Goal: Transaction & Acquisition: Book appointment/travel/reservation

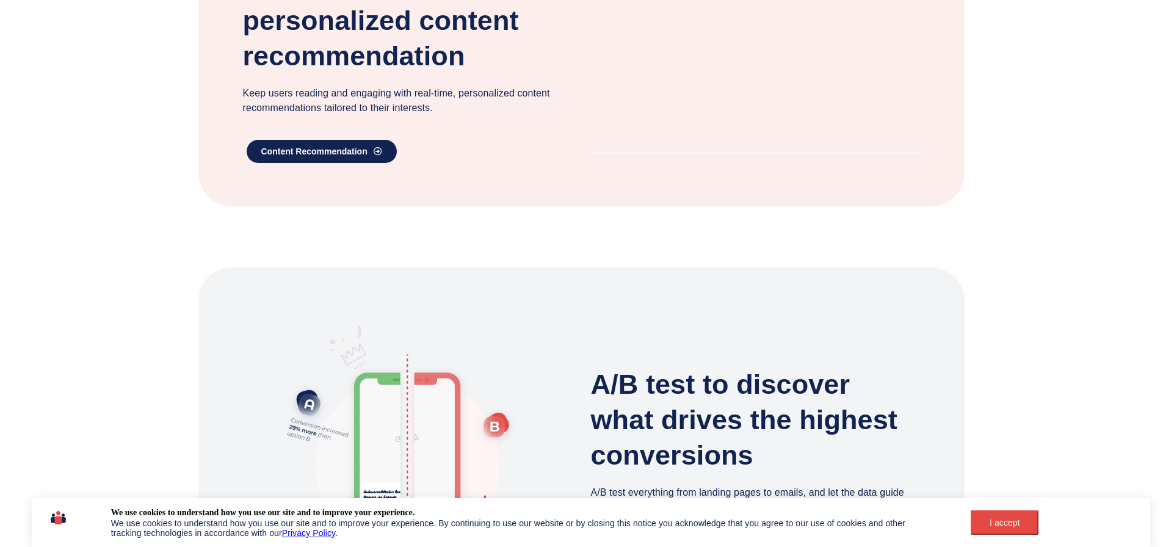
scroll to position [916, 0]
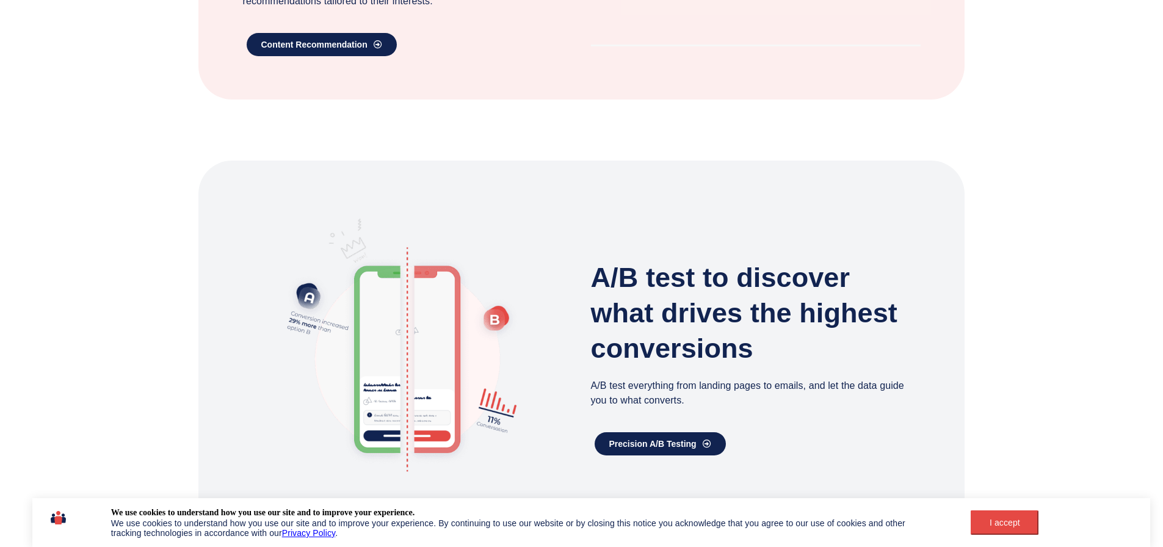
click at [1029, 518] on div "I accept" at bounding box center [1004, 523] width 53 height 10
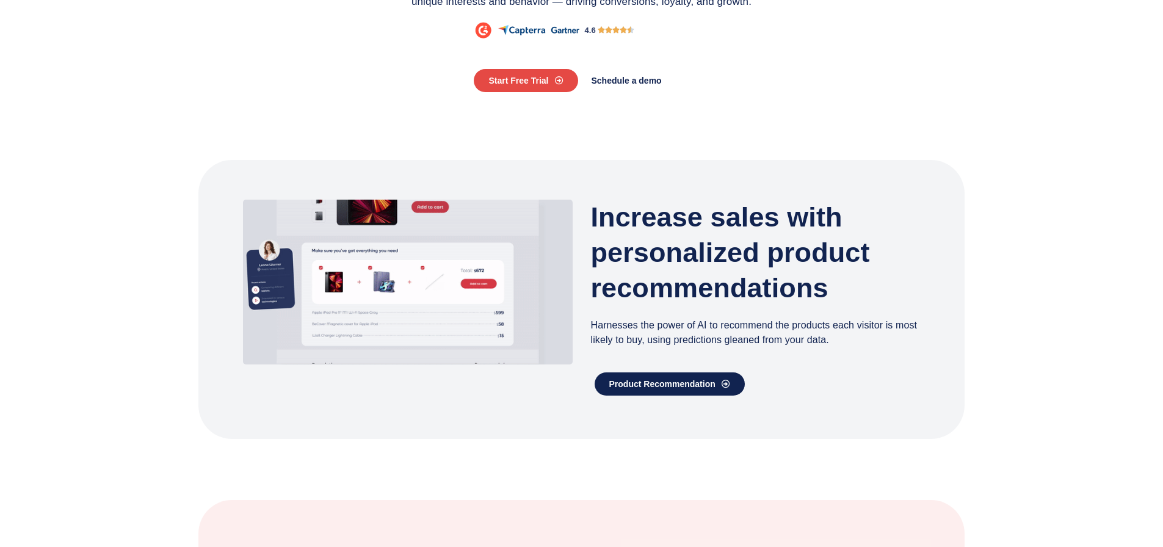
scroll to position [0, 0]
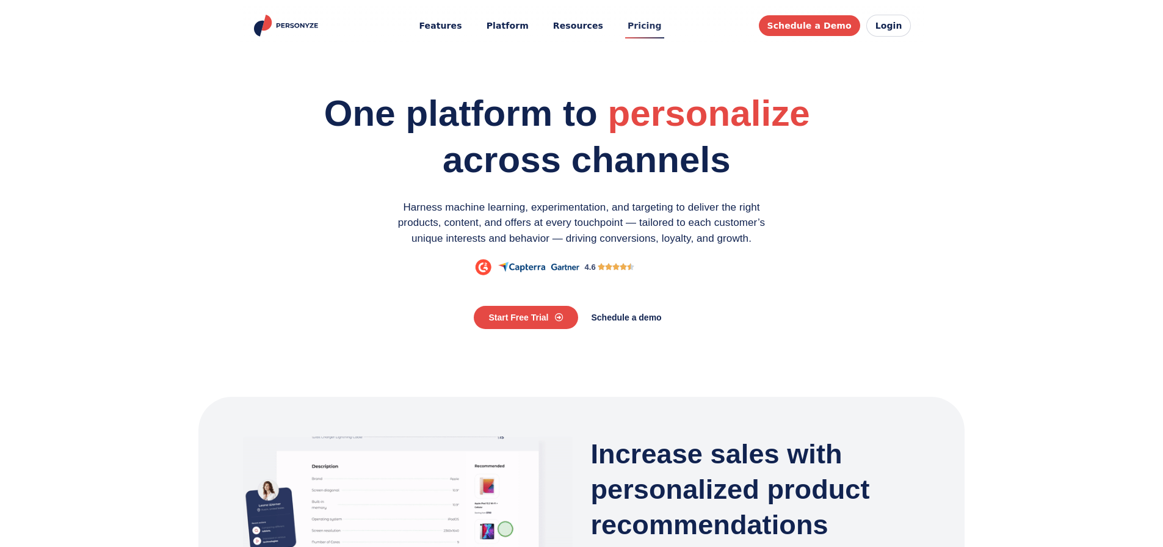
click at [654, 32] on link "Pricing" at bounding box center [644, 26] width 51 height 23
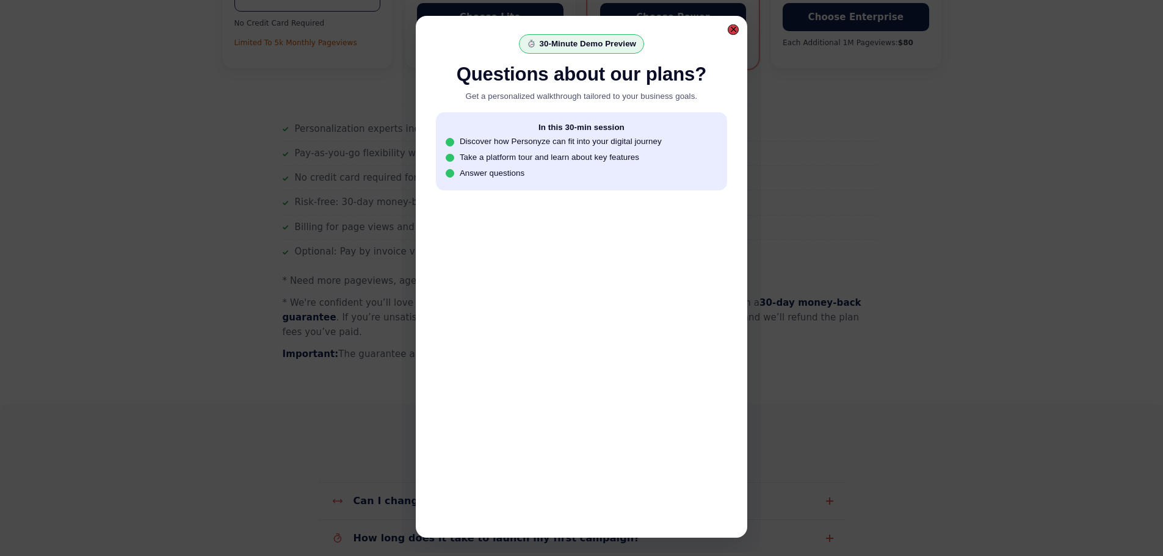
click at [730, 27] on div at bounding box center [733, 29] width 11 height 11
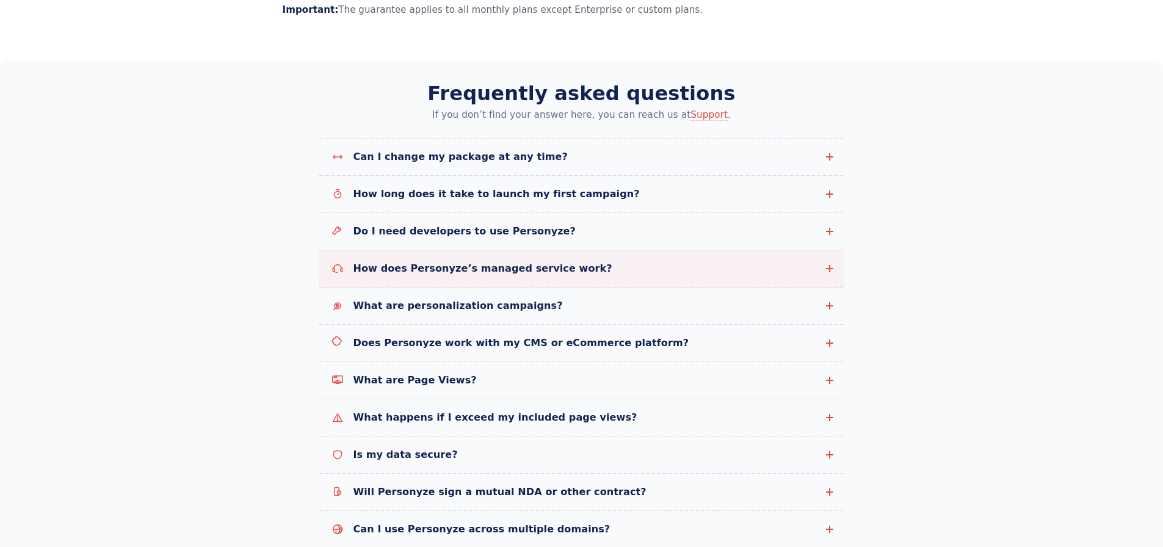
scroll to position [1282, 0]
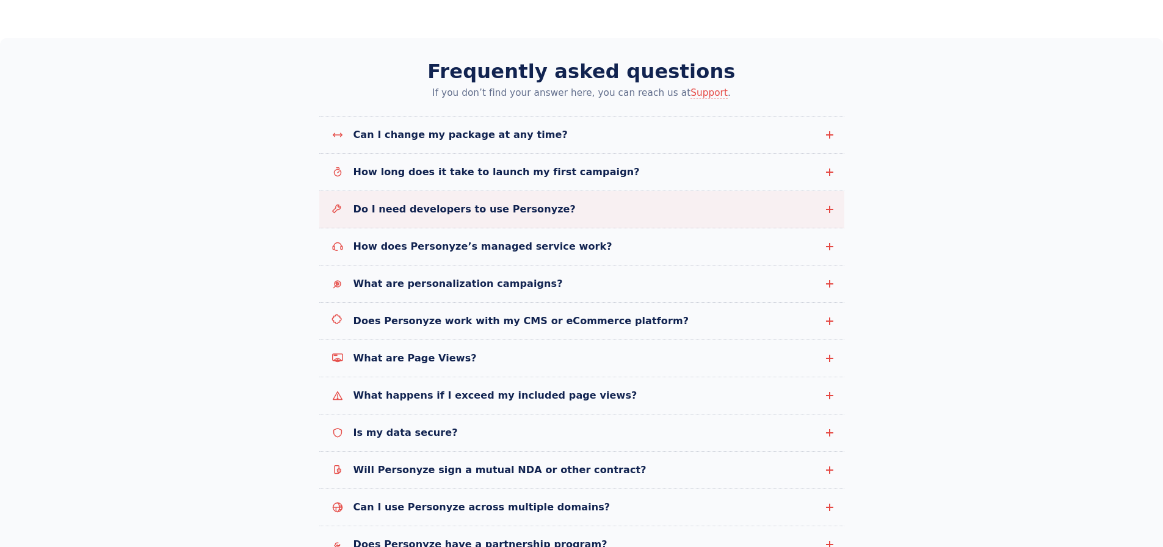
click at [573, 202] on span "Do I need developers to use Personyze?" at bounding box center [585, 209] width 464 height 15
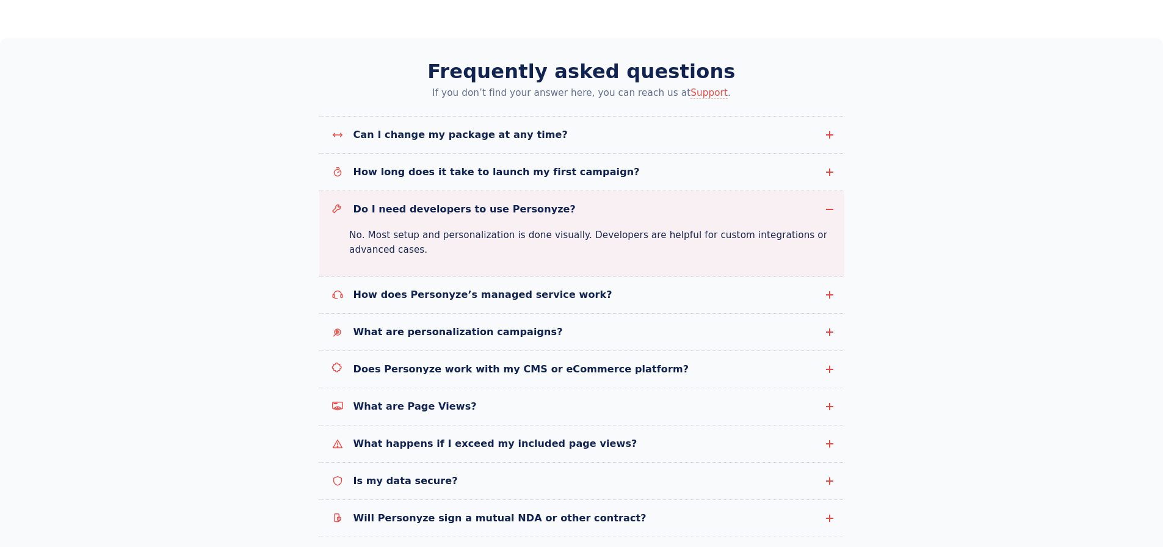
click at [485, 228] on p "No. Most setup and personalization is done visually. Developers are helpful for…" at bounding box center [591, 243] width 485 height 30
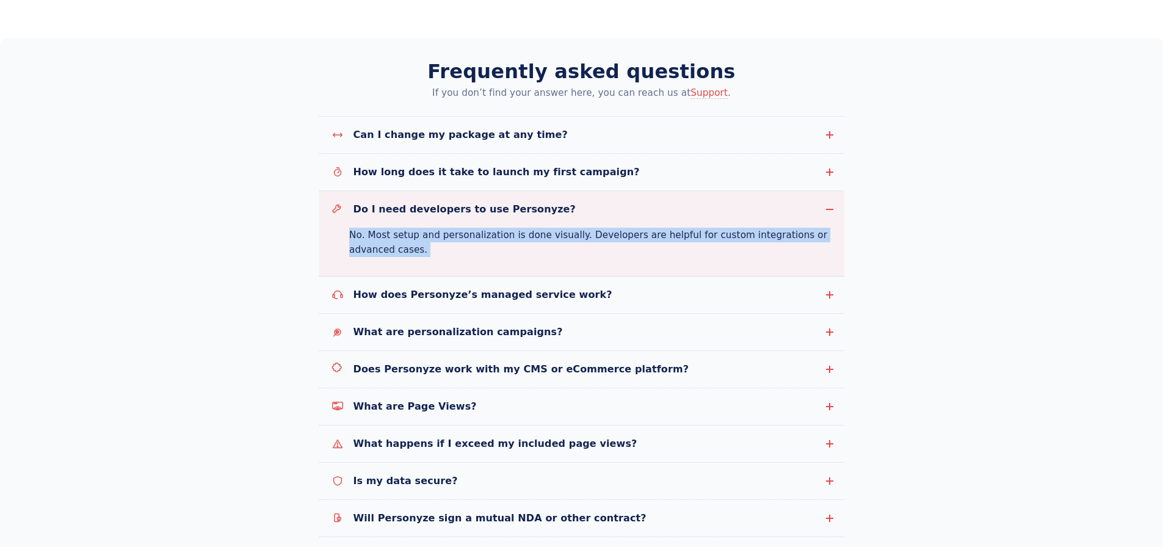
click at [485, 228] on p "No. Most setup and personalization is done visually. Developers are helpful for…" at bounding box center [591, 243] width 485 height 30
click at [447, 228] on p "No. Most setup and personalization is done visually. Developers are helpful for…" at bounding box center [591, 243] width 485 height 30
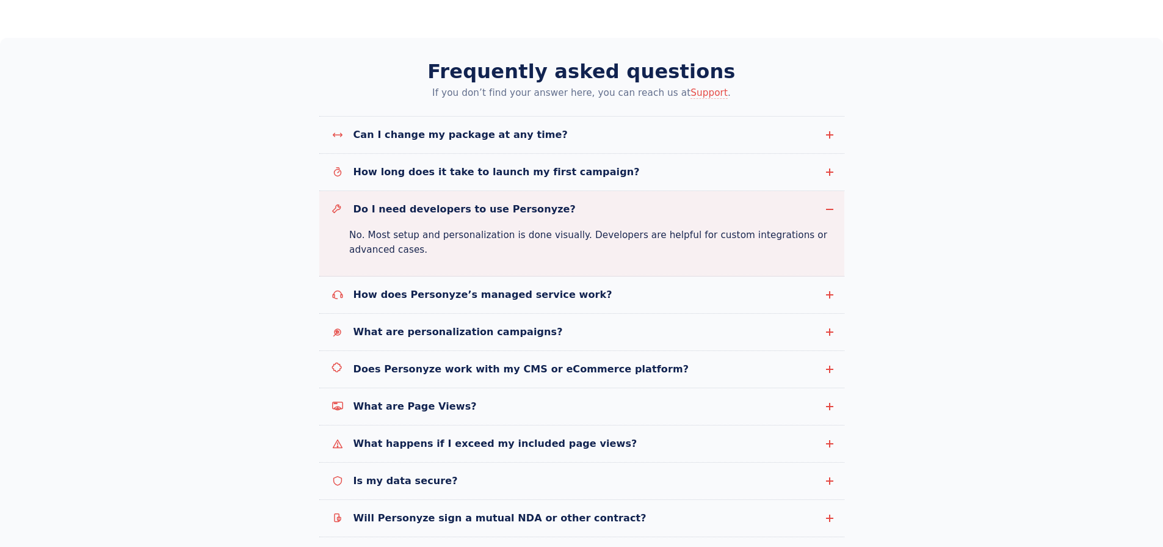
click at [469, 228] on p "No. Most setup and personalization is done visually. Developers are helpful for…" at bounding box center [591, 243] width 485 height 30
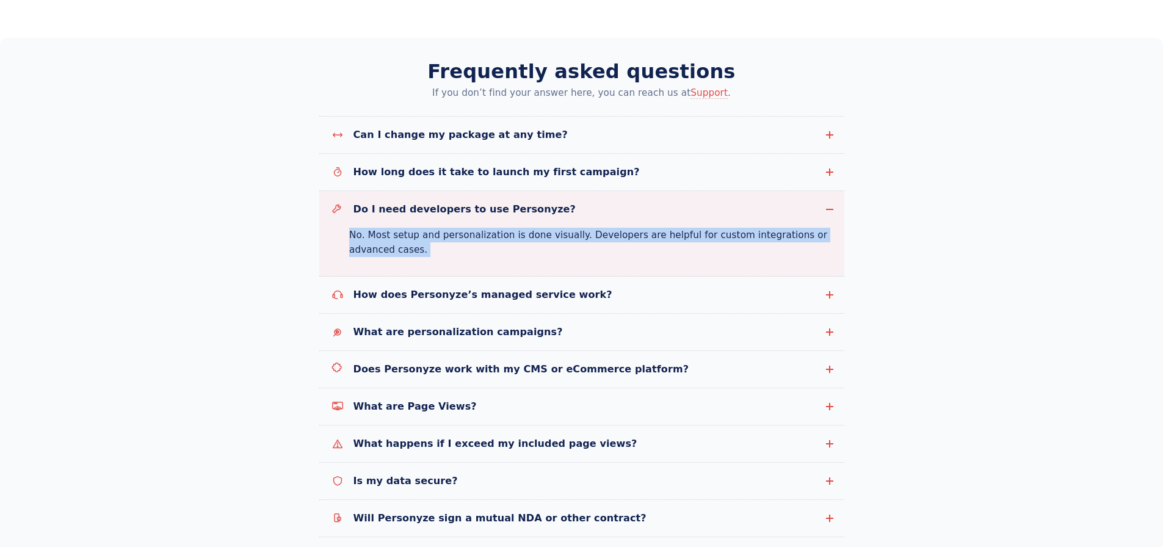
click at [469, 228] on p "No. Most setup and personalization is done visually. Developers are helpful for…" at bounding box center [591, 243] width 485 height 30
click at [447, 228] on p "No. Most setup and personalization is done visually. Developers are helpful for…" at bounding box center [591, 243] width 485 height 30
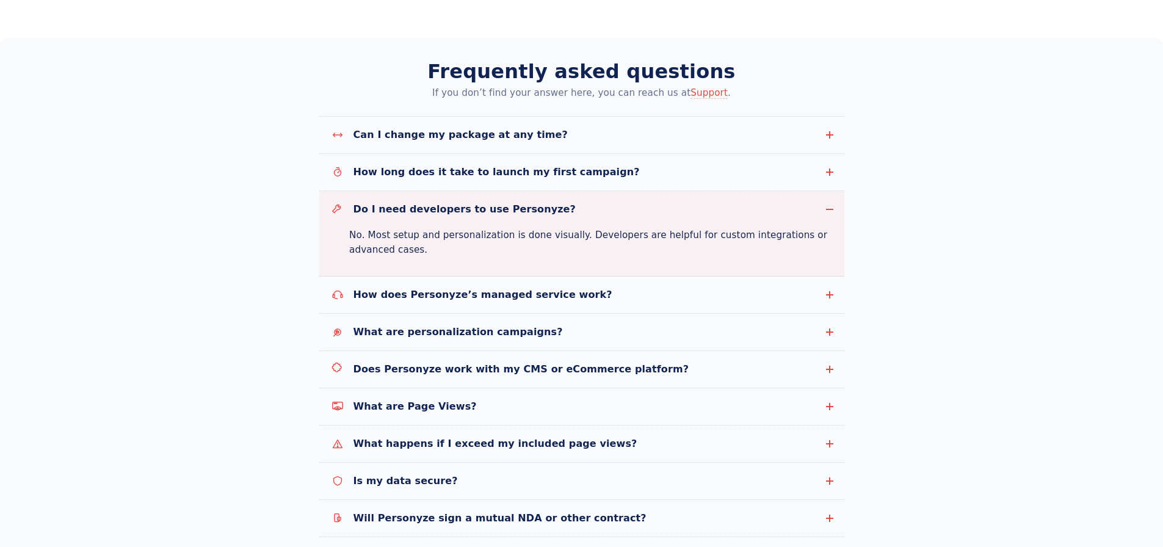
click at [481, 228] on p "No. Most setup and personalization is done visually. Developers are helpful for…" at bounding box center [591, 243] width 485 height 30
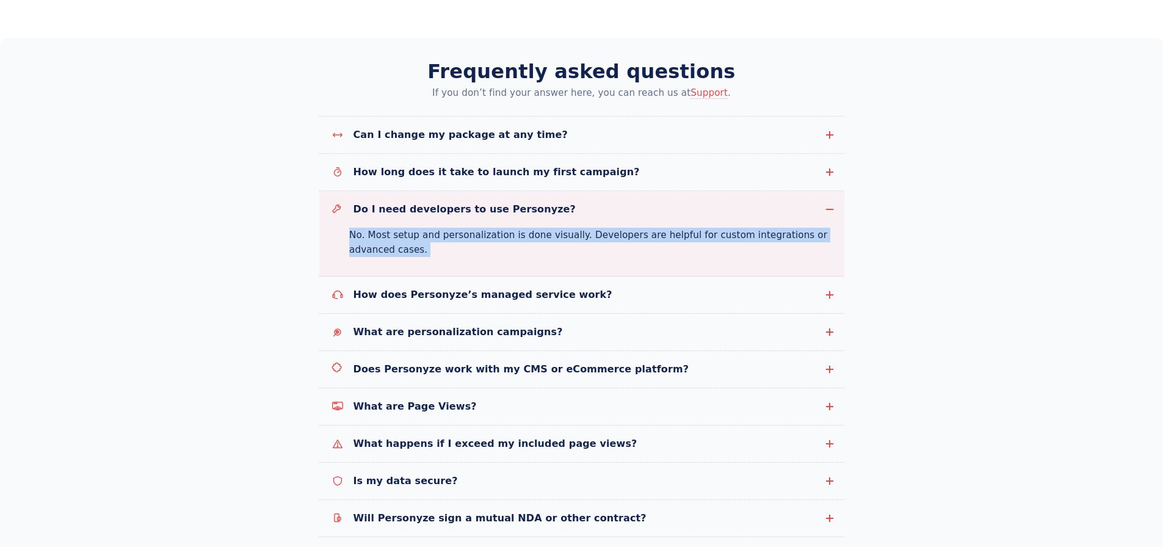
click at [481, 228] on p "No. Most setup and personalization is done visually. Developers are helpful for…" at bounding box center [591, 243] width 485 height 30
click at [453, 228] on p "No. Most setup and personalization is done visually. Developers are helpful for…" at bounding box center [591, 243] width 485 height 30
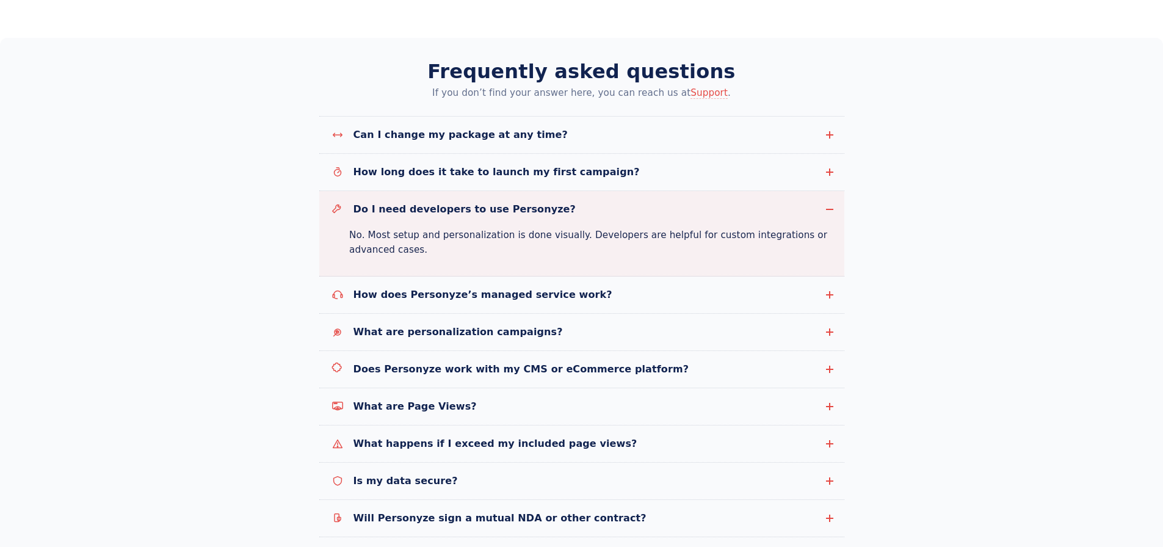
click at [533, 228] on p "No. Most setup and personalization is done visually. Developers are helpful for…" at bounding box center [591, 243] width 485 height 30
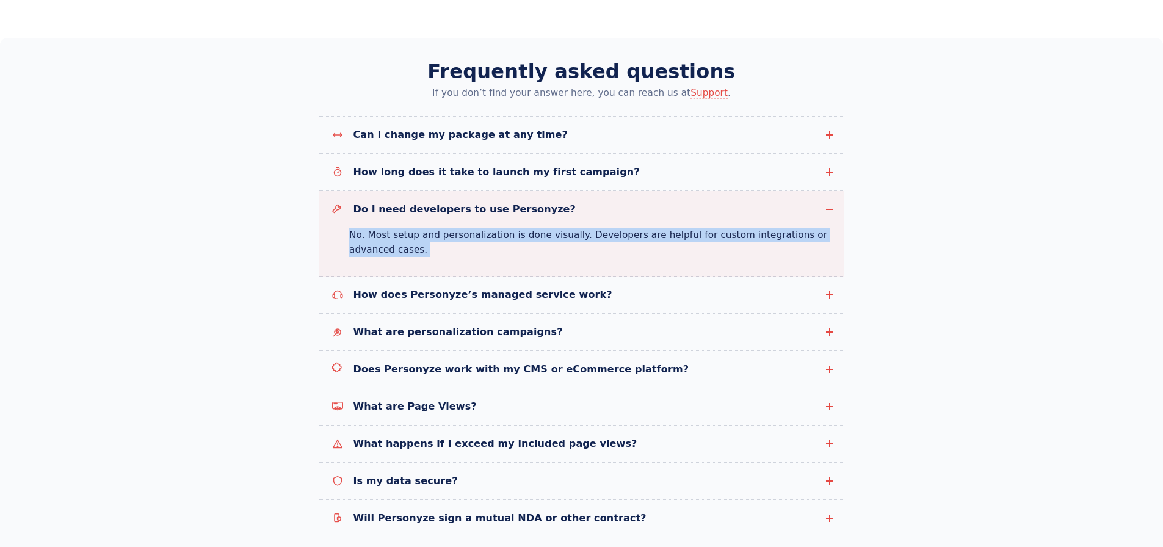
click at [533, 228] on p "No. Most setup and personalization is done visually. Developers are helpful for…" at bounding box center [591, 243] width 485 height 30
click at [485, 228] on p "No. Most setup and personalization is done visually. Developers are helpful for…" at bounding box center [591, 243] width 485 height 30
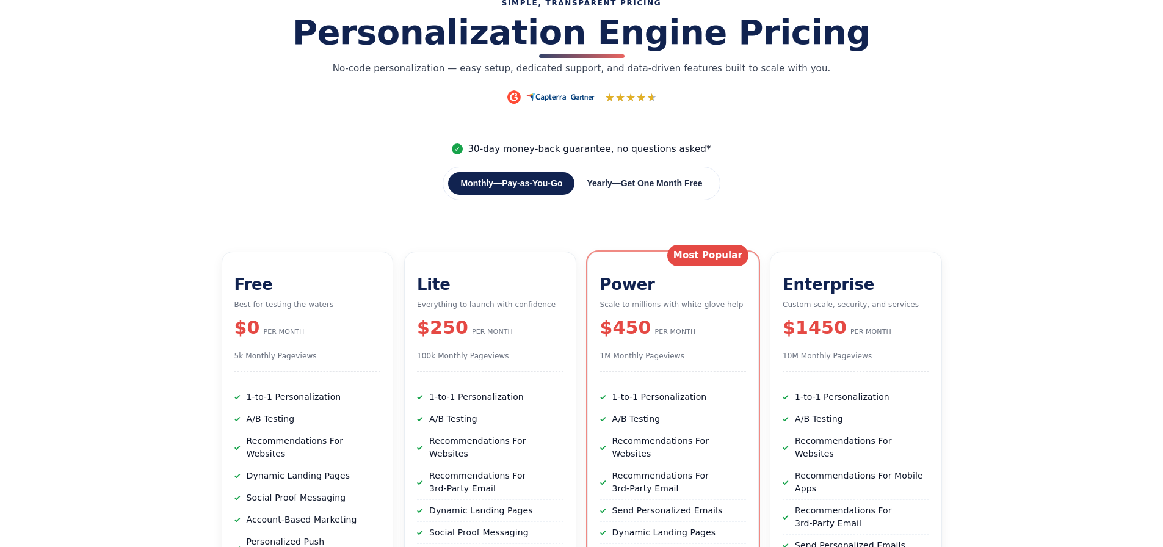
scroll to position [0, 0]
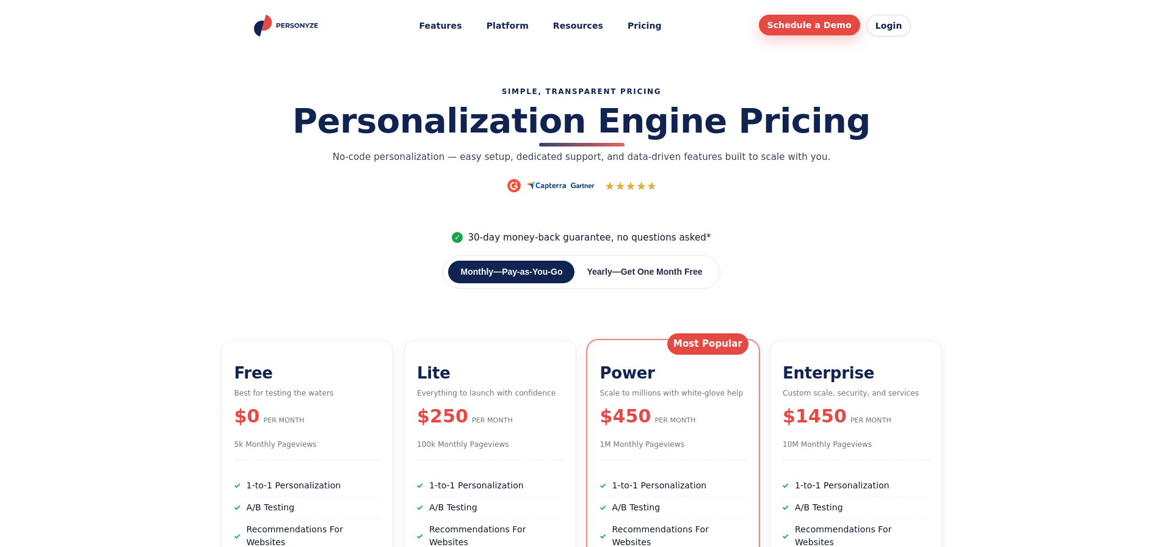
click at [834, 19] on link "Schedule a Demo" at bounding box center [809, 25] width 101 height 21
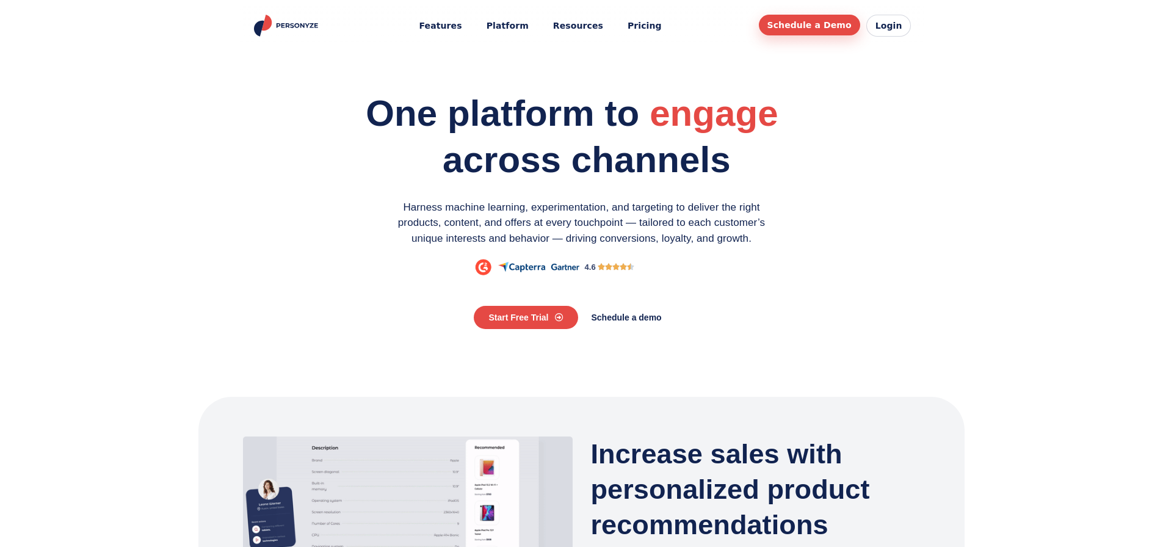
click at [828, 27] on link "Schedule a Demo" at bounding box center [809, 25] width 101 height 21
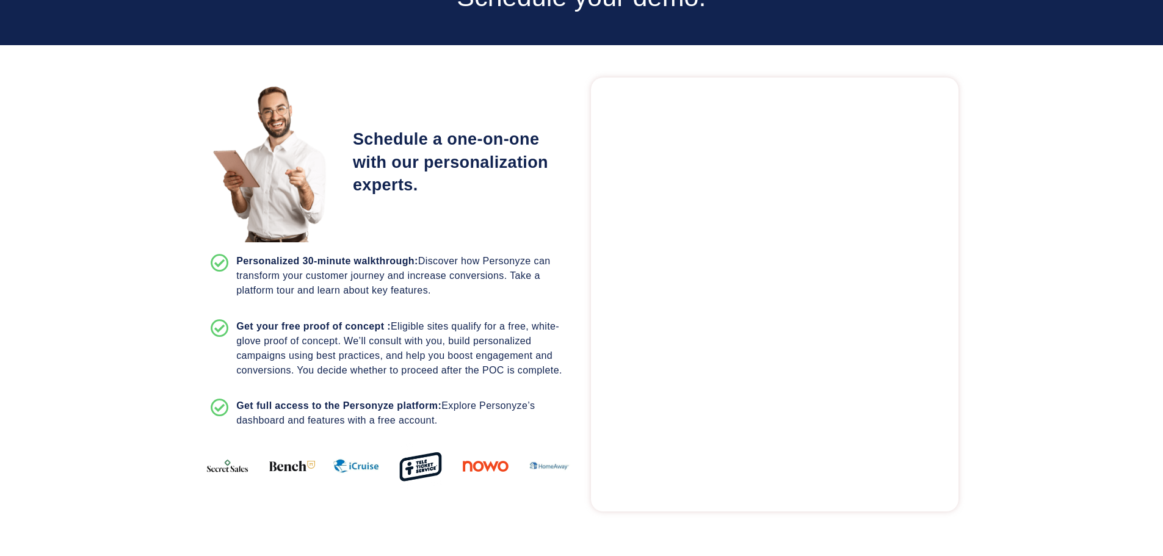
scroll to position [122, 0]
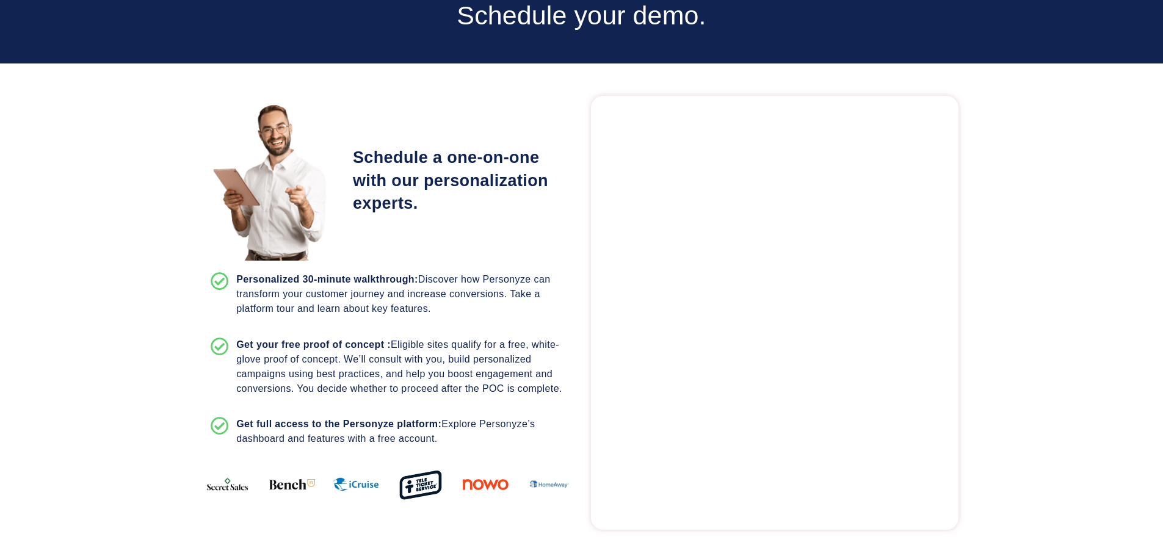
scroll to position [122, 0]
